Goal: Information Seeking & Learning: Learn about a topic

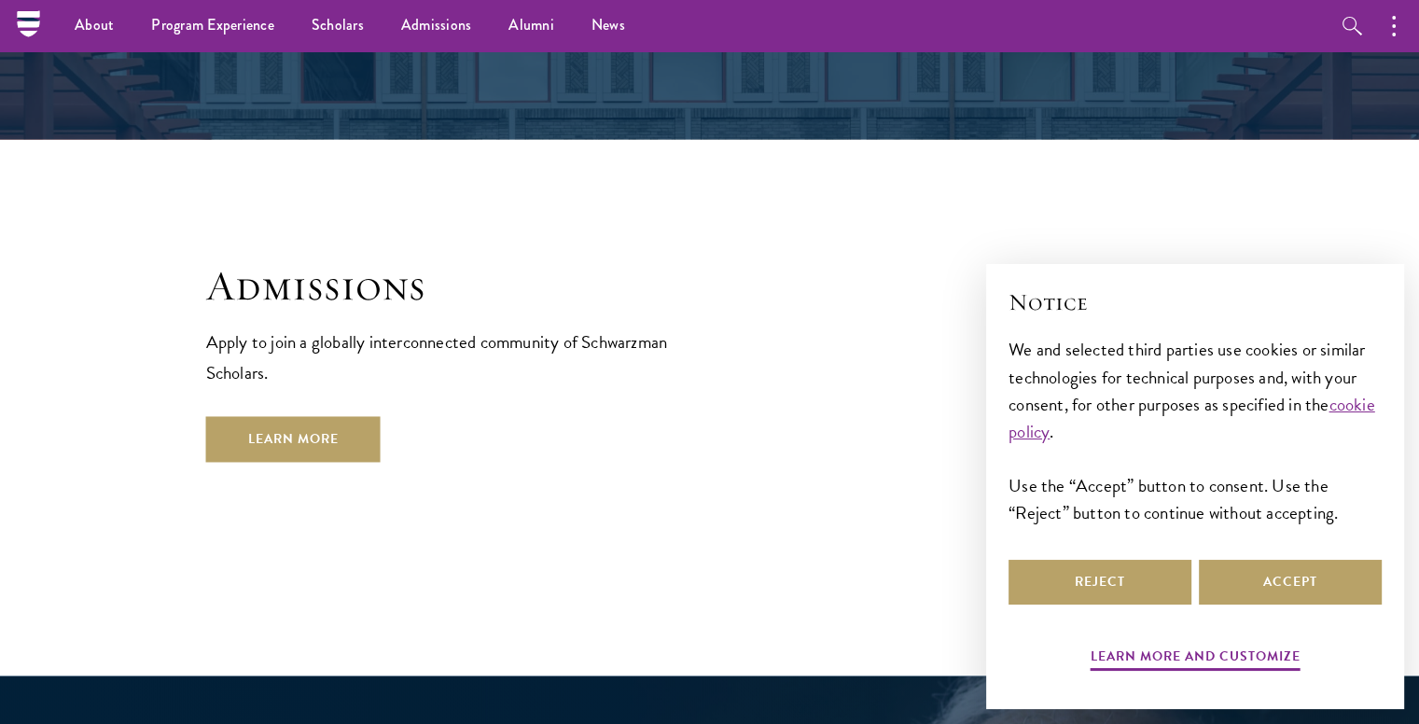
scroll to position [2958, 0]
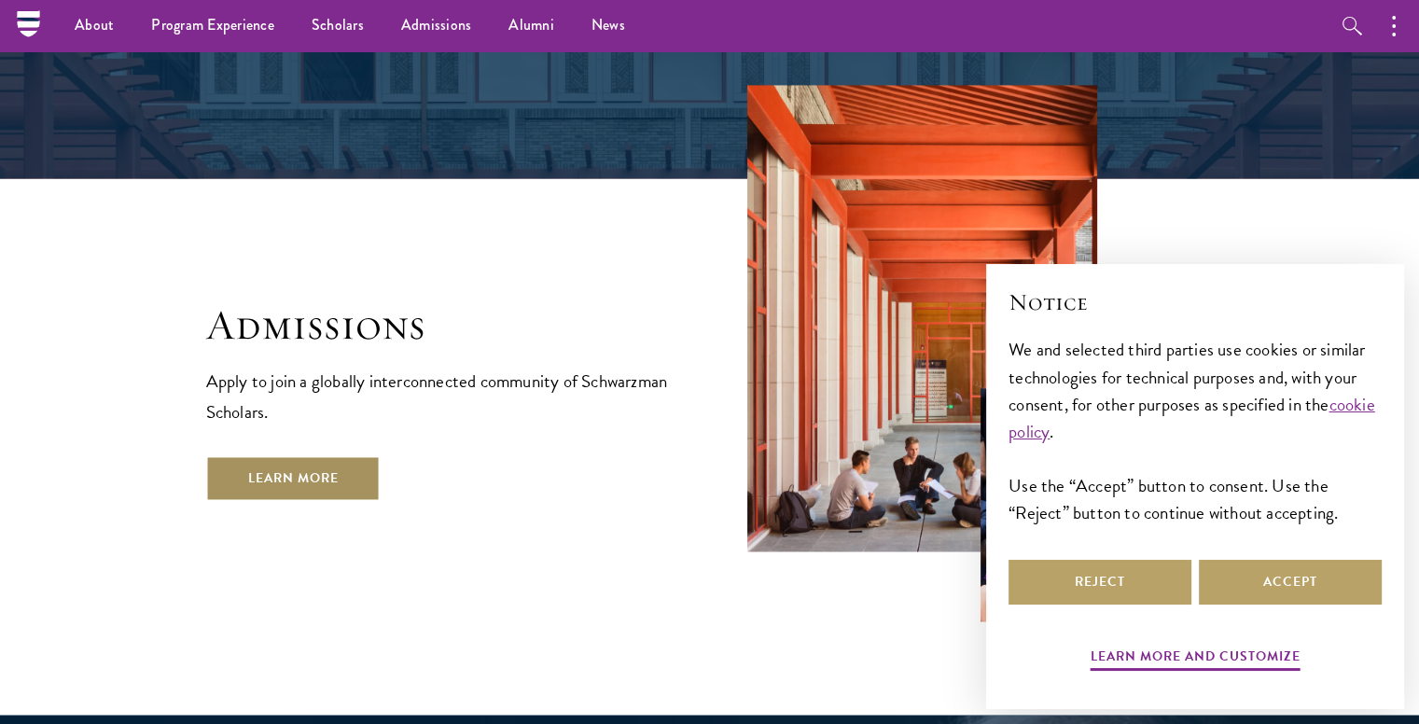
click at [253, 455] on link "Learn More" at bounding box center [293, 477] width 174 height 45
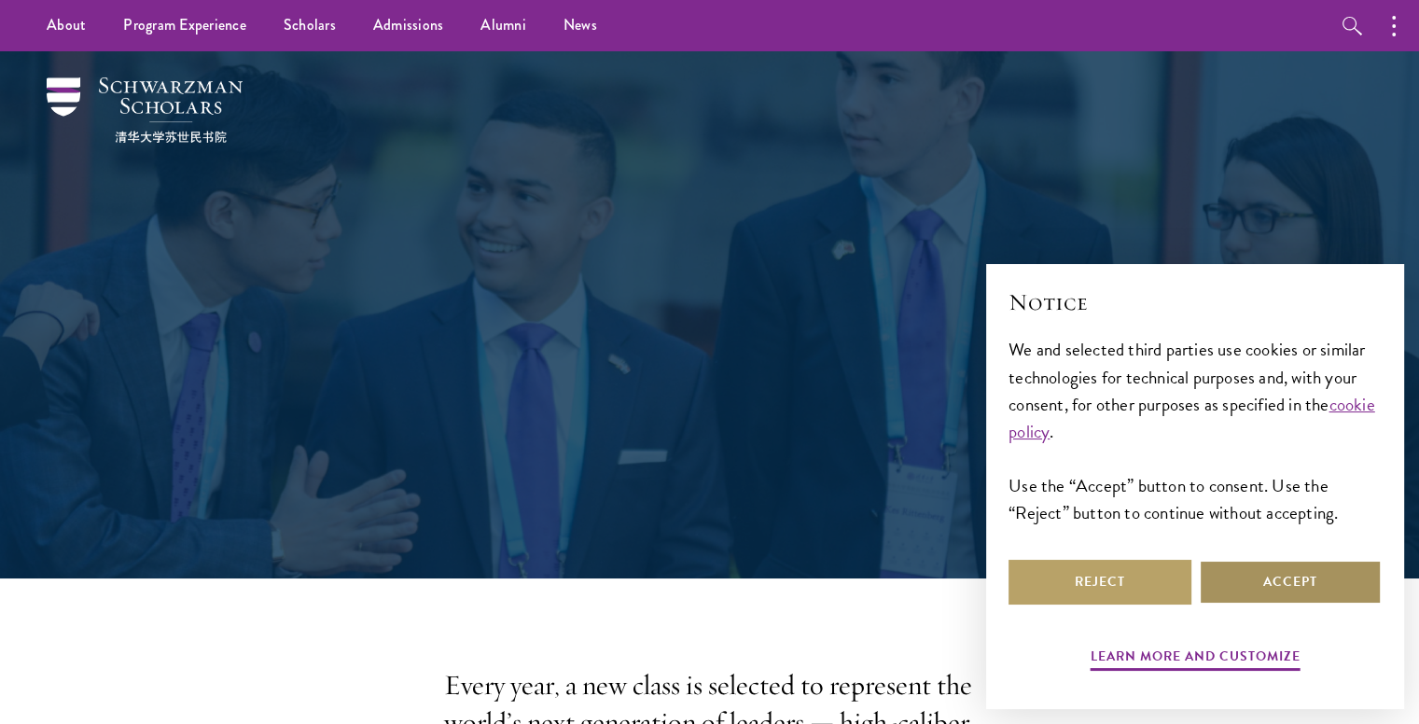
click at [1257, 577] on button "Accept" at bounding box center [1290, 582] width 183 height 45
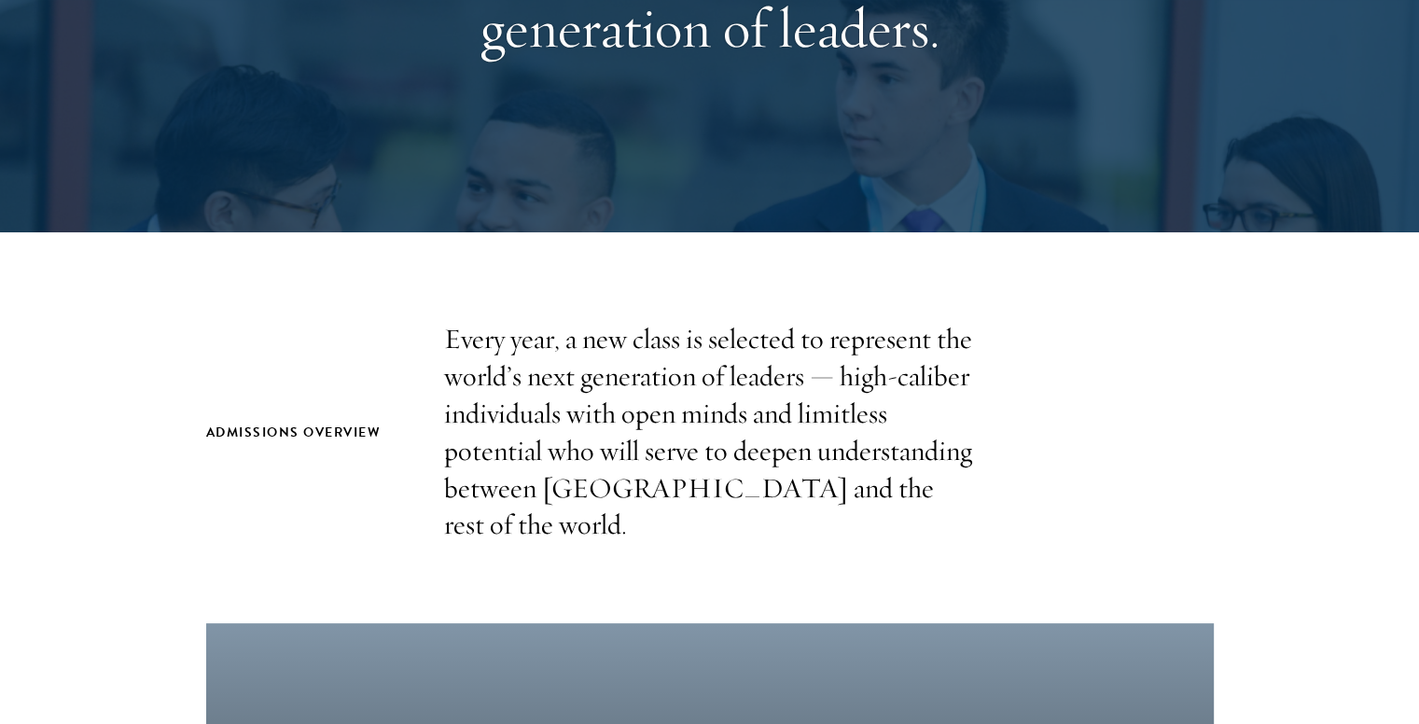
scroll to position [351, 0]
